Goal: Transaction & Acquisition: Purchase product/service

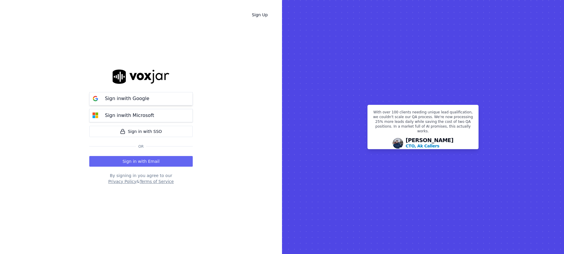
click at [163, 102] on button "Sign in with Google" at bounding box center [140, 98] width 103 height 13
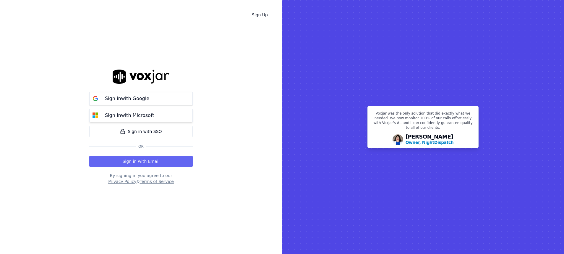
click at [111, 113] on p "Sign in with Microsoft" at bounding box center [129, 115] width 49 height 7
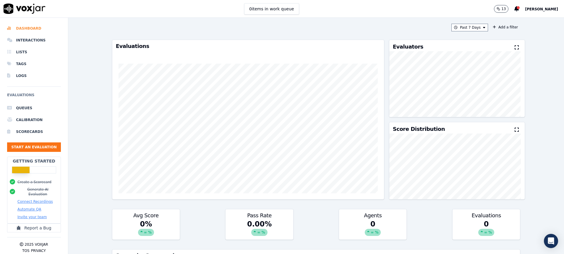
click at [30, 26] on li "Dashboard" at bounding box center [34, 28] width 54 height 12
click at [24, 41] on li "Interactions" at bounding box center [34, 40] width 54 height 12
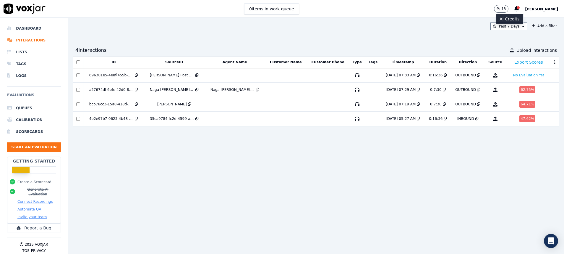
click at [505, 11] on button "13" at bounding box center [501, 9] width 14 height 8
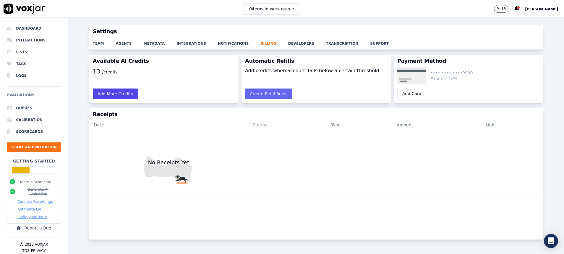
click at [129, 94] on button "Add More Credits" at bounding box center [115, 93] width 45 height 11
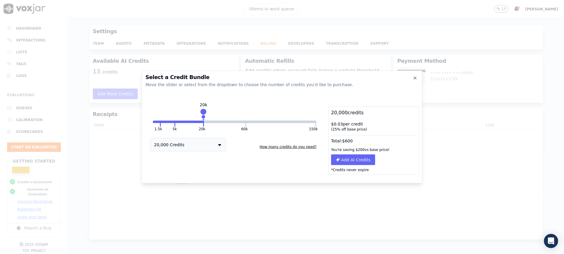
click at [303, 144] on button "How many credits do you need?" at bounding box center [288, 146] width 62 height 9
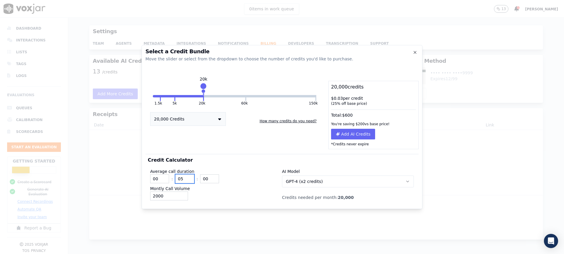
click at [181, 179] on input "05" at bounding box center [184, 178] width 19 height 9
type input "15"
click at [158, 195] on input "2000" at bounding box center [169, 195] width 38 height 9
type input "150"
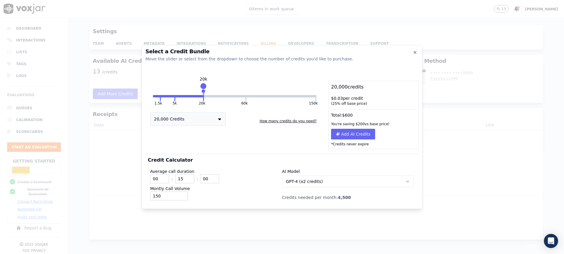
click at [236, 198] on div "150" at bounding box center [216, 195] width 132 height 9
drag, startPoint x: 202, startPoint y: 87, endPoint x: 171, endPoint y: 88, distance: 31.7
click at [171, 88] on div at bounding box center [170, 86] width 8 height 8
click at [171, 120] on button "5,000 Credits" at bounding box center [188, 119] width 76 height 14
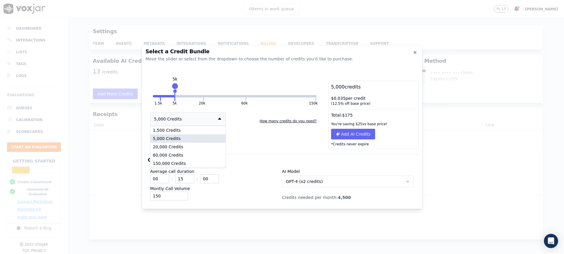
click at [172, 140] on div "5,000 Credits" at bounding box center [187, 138] width 75 height 8
click at [254, 140] on div "1.5k 5k 20k 60k 150k 5k 5,000 Credits How many credits do you need?" at bounding box center [234, 115] width 178 height 68
